Goal: Task Accomplishment & Management: Manage account settings

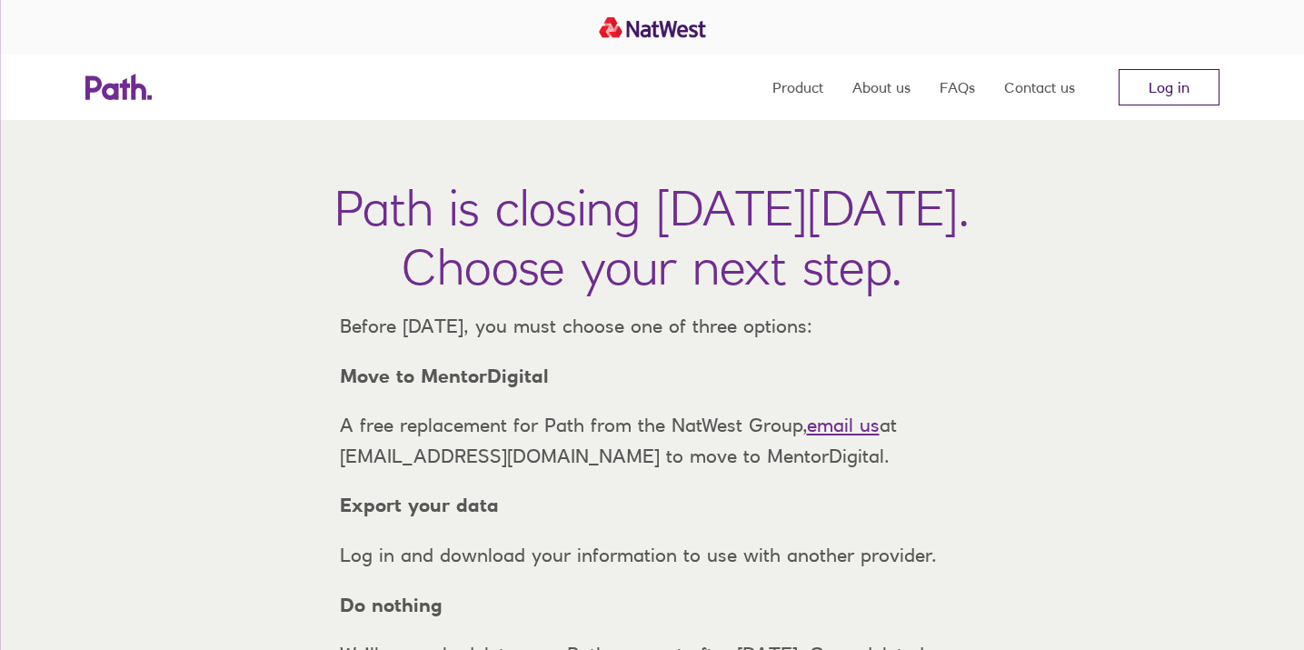
click at [1187, 95] on link "Log in" at bounding box center [1168, 87] width 101 height 36
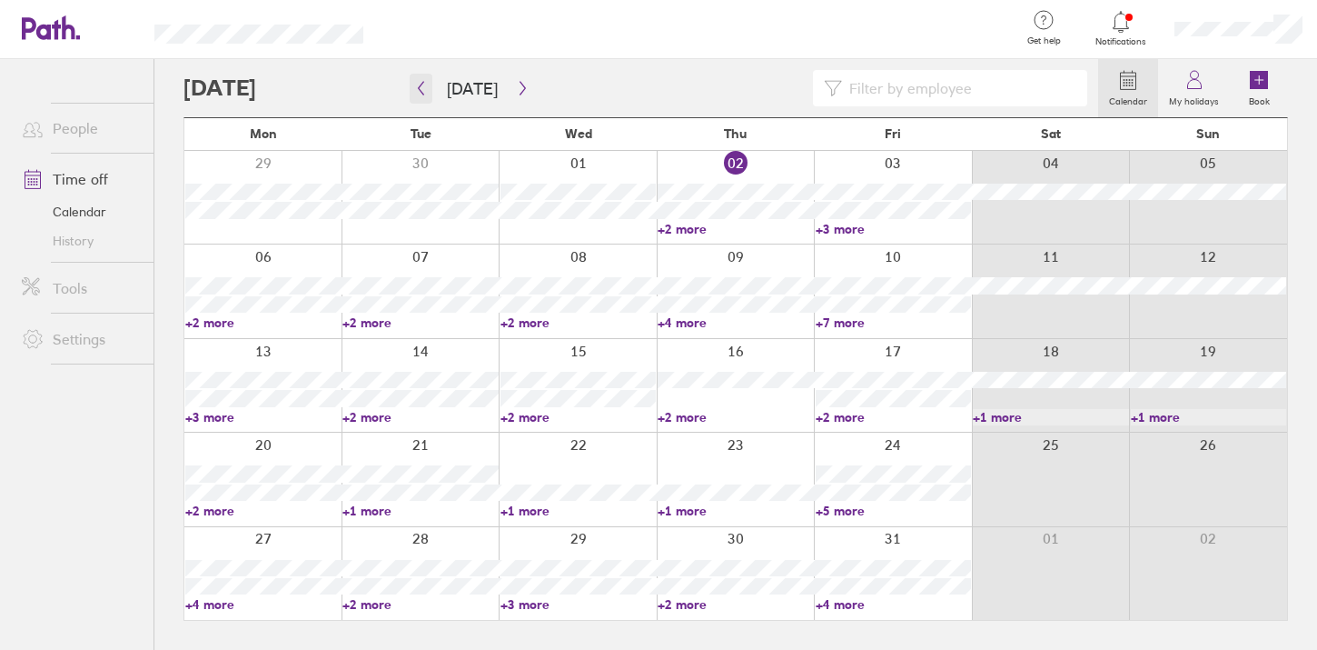
click at [416, 86] on icon "button" at bounding box center [421, 88] width 14 height 15
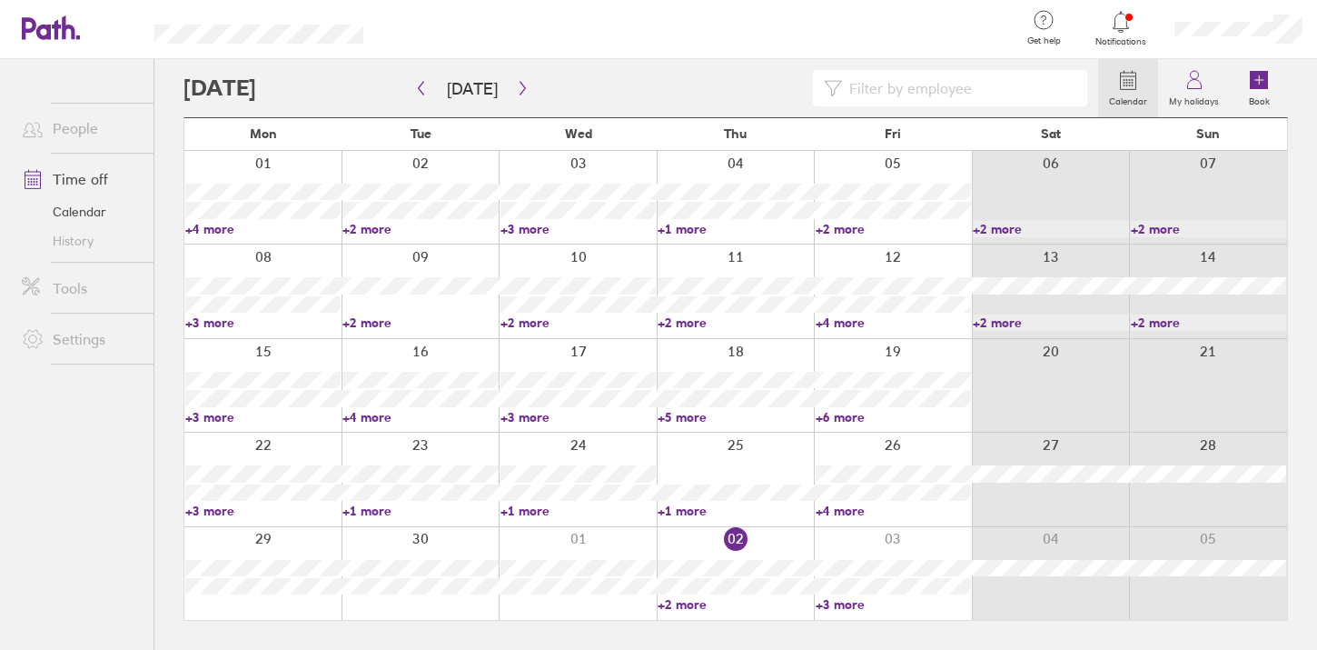
click at [1014, 92] on input at bounding box center [959, 88] width 234 height 35
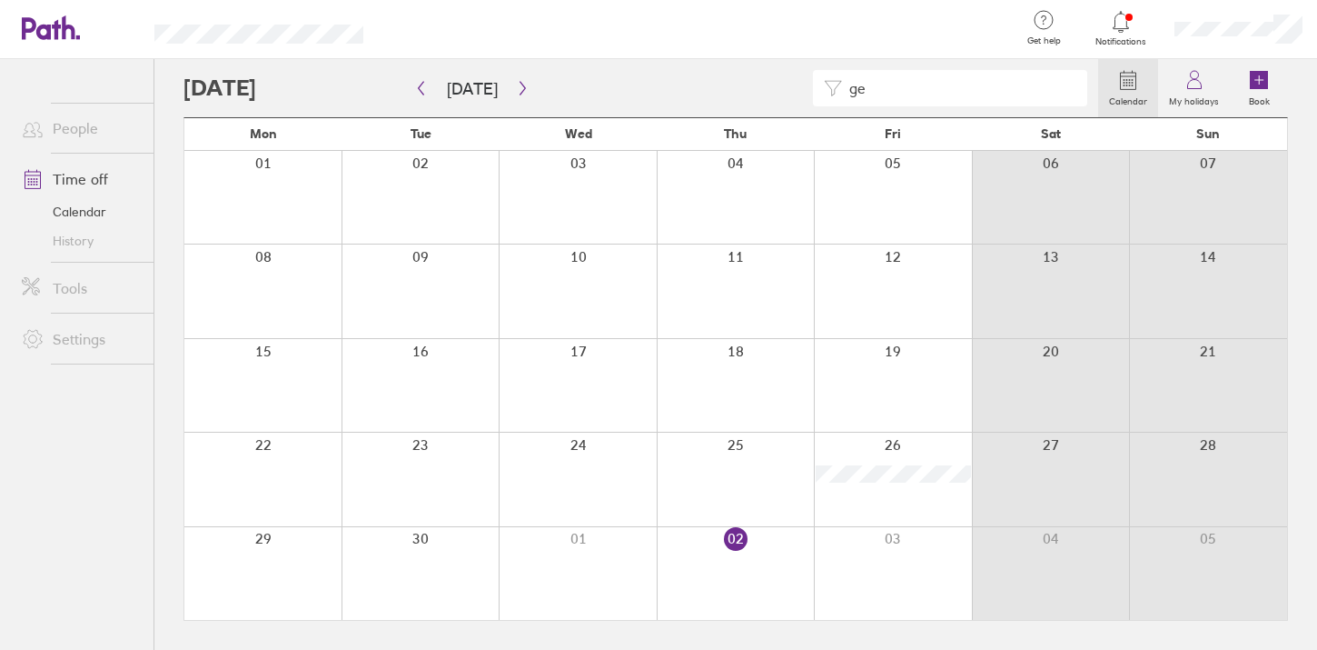
type input "g"
drag, startPoint x: 899, startPoint y: 90, endPoint x: 833, endPoint y: 73, distance: 67.7
click at [833, 73] on div "alic" at bounding box center [950, 88] width 274 height 36
drag, startPoint x: 917, startPoint y: 91, endPoint x: 812, endPoint y: 84, distance: 104.7
click at [815, 85] on div "mai" at bounding box center [950, 88] width 274 height 36
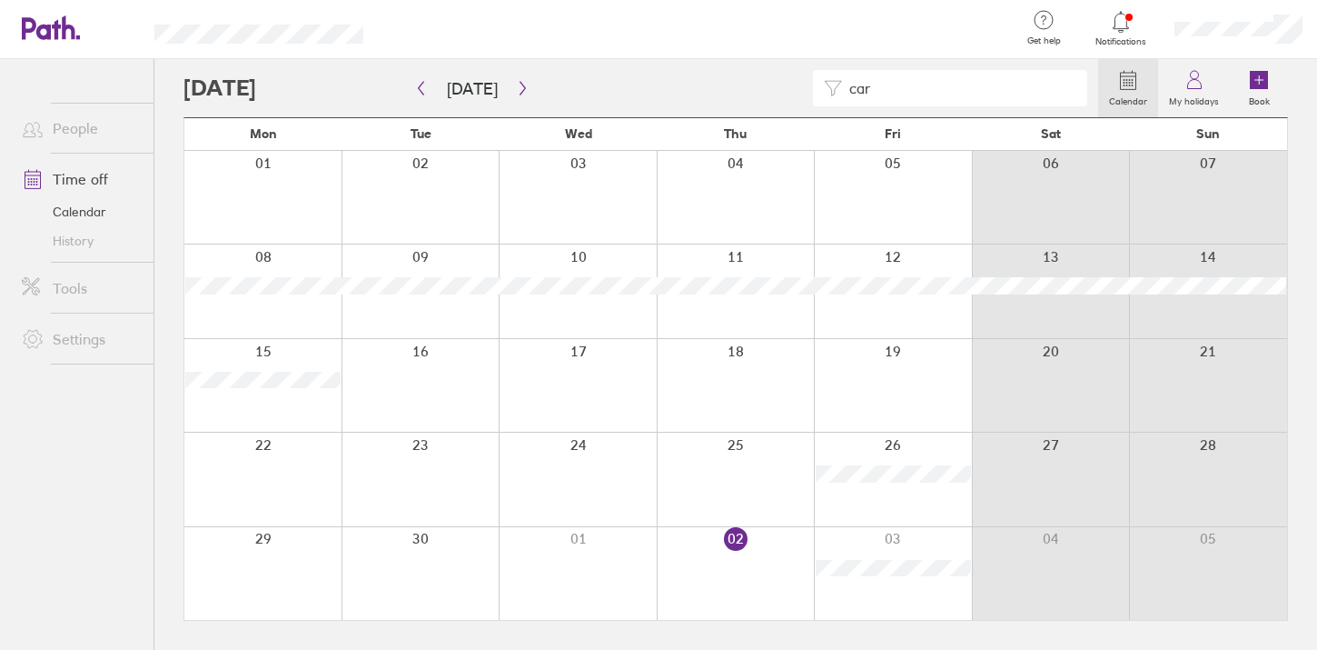
drag, startPoint x: 912, startPoint y: 87, endPoint x: 813, endPoint y: 75, distance: 99.7
click at [819, 81] on div "car" at bounding box center [950, 88] width 274 height 36
type input "nikk"
